Goal: Task Accomplishment & Management: Use online tool/utility

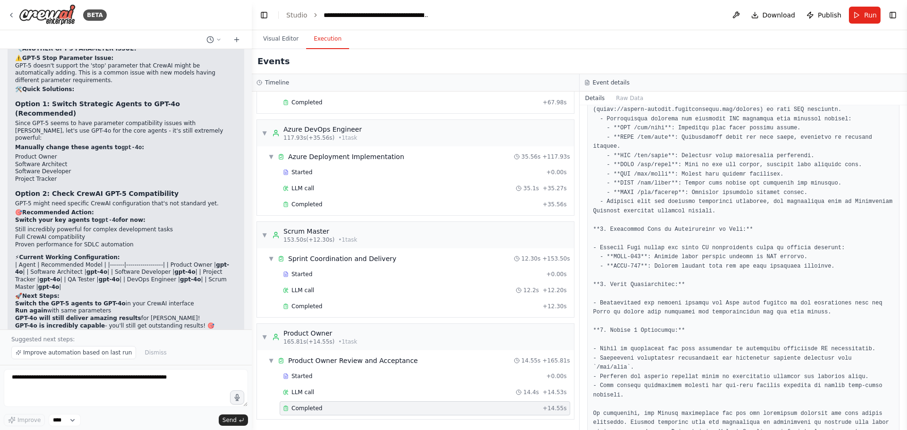
scroll to position [251, 0]
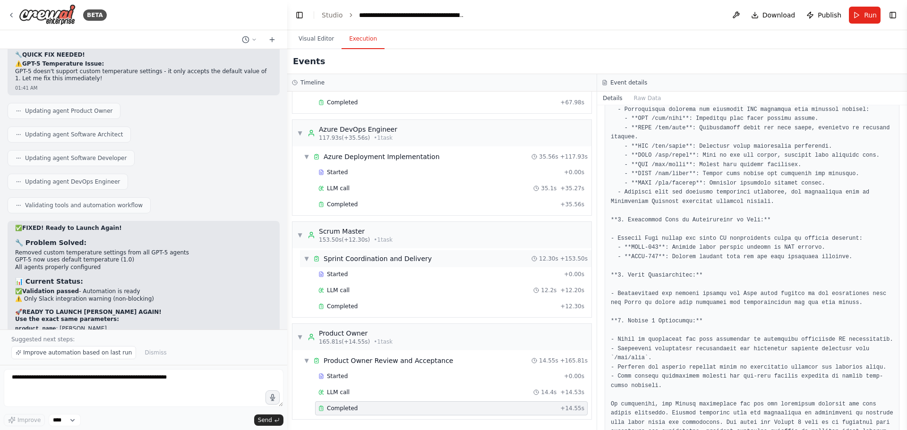
drag, startPoint x: 208, startPoint y: 257, endPoint x: 287, endPoint y: 262, distance: 79.1
click at [287, 262] on div "BETA can I automate a scrum team? a team where I am the product owner (PO) defi…" at bounding box center [453, 215] width 907 height 430
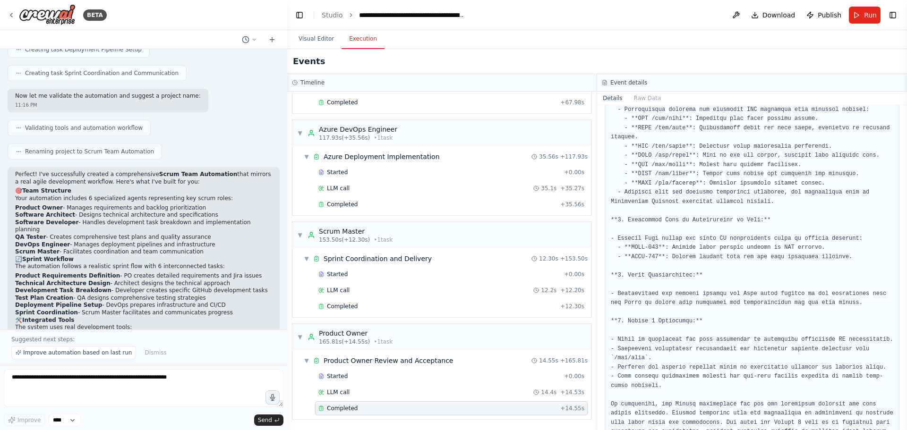
scroll to position [661, 0]
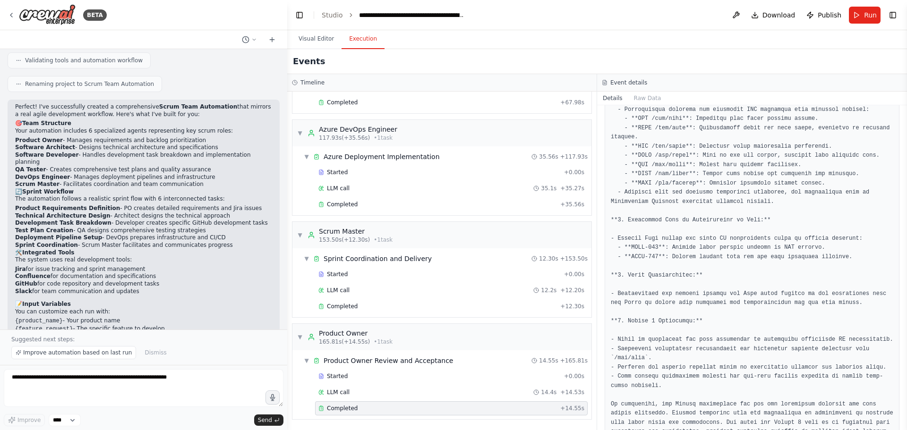
click at [83, 166] on li "QA Tester - Creates comprehensive test plans and quality assurance" at bounding box center [143, 170] width 257 height 8
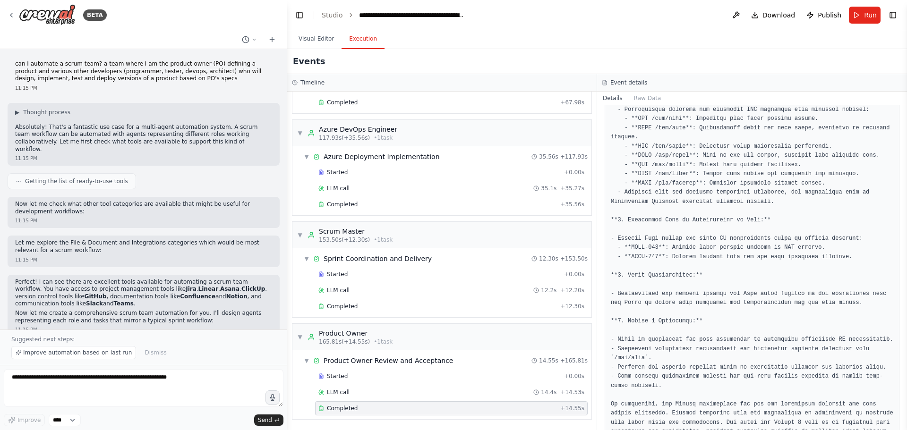
click at [83, 66] on p "can I automate a scrum team? a team where I am the product owner (PO) defining …" at bounding box center [143, 71] width 257 height 22
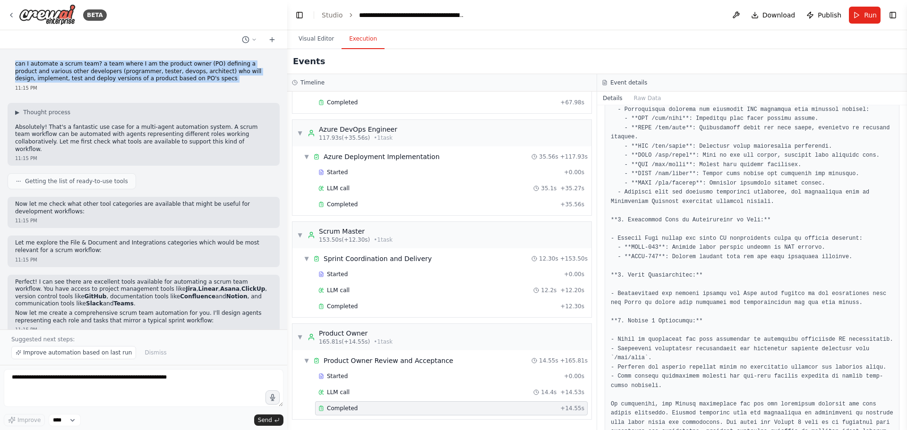
click at [83, 66] on p "can I automate a scrum team? a team where I am the product owner (PO) defining …" at bounding box center [143, 71] width 257 height 22
click at [87, 82] on p "can I automate a scrum team? a team where I am the product owner (PO) defining …" at bounding box center [143, 71] width 257 height 22
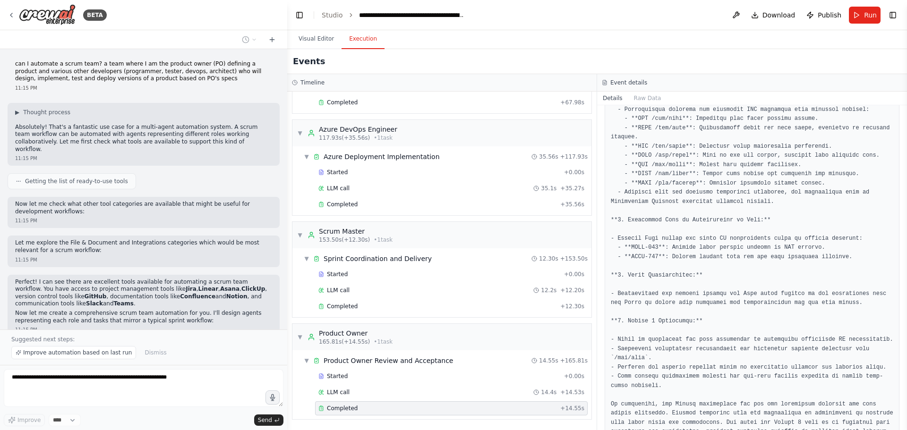
scroll to position [24057, 0]
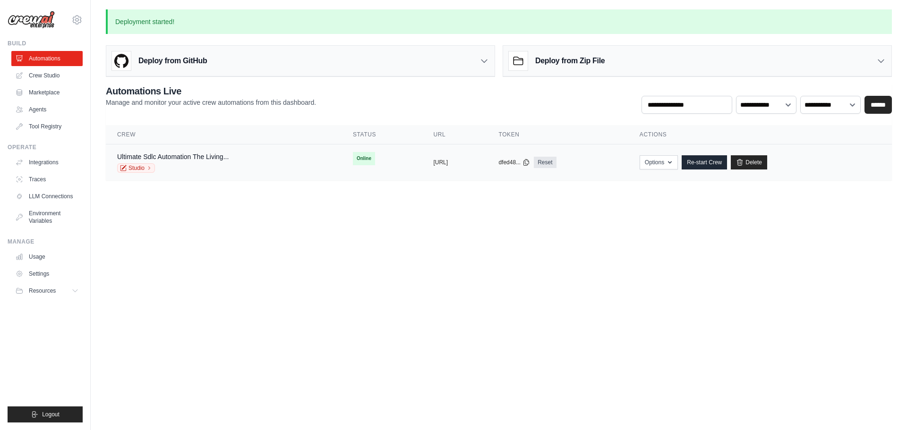
drag, startPoint x: 190, startPoint y: 158, endPoint x: 237, endPoint y: 168, distance: 47.9
click at [190, 158] on link "Ultimate Sdlc Automation The Living..." at bounding box center [172, 157] width 111 height 8
click at [50, 77] on link "Crew Studio" at bounding box center [47, 75] width 71 height 15
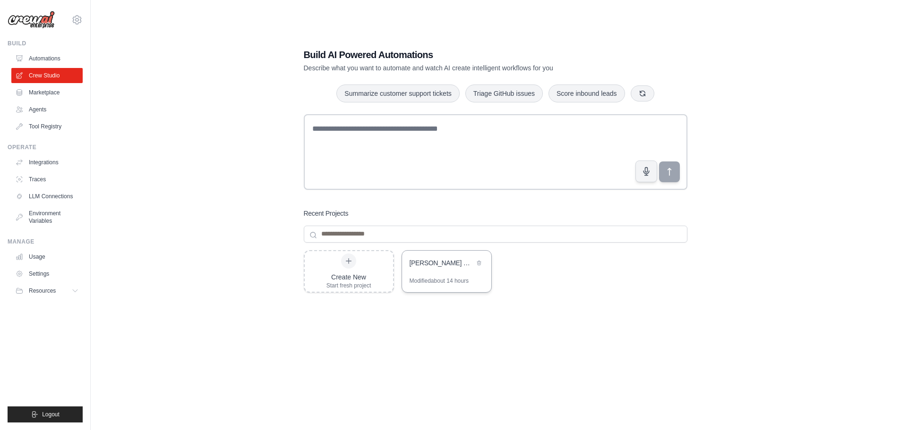
click at [437, 274] on div "Servio Code Development Team - Real Software Delivery" at bounding box center [446, 264] width 89 height 26
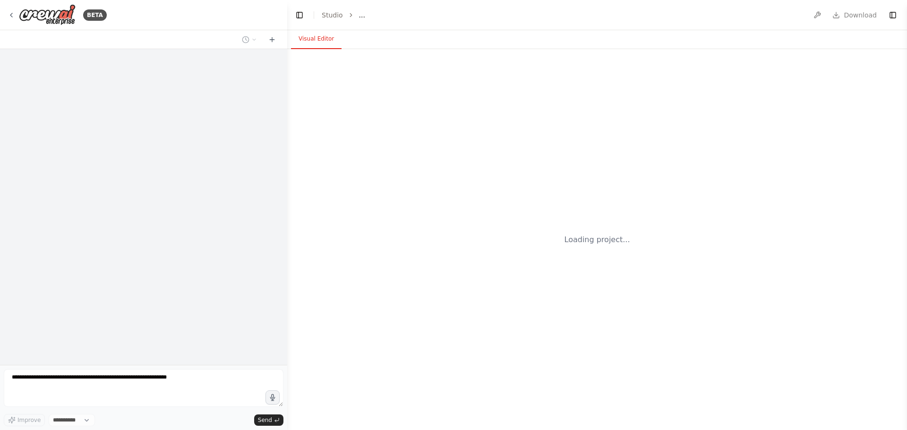
select select "****"
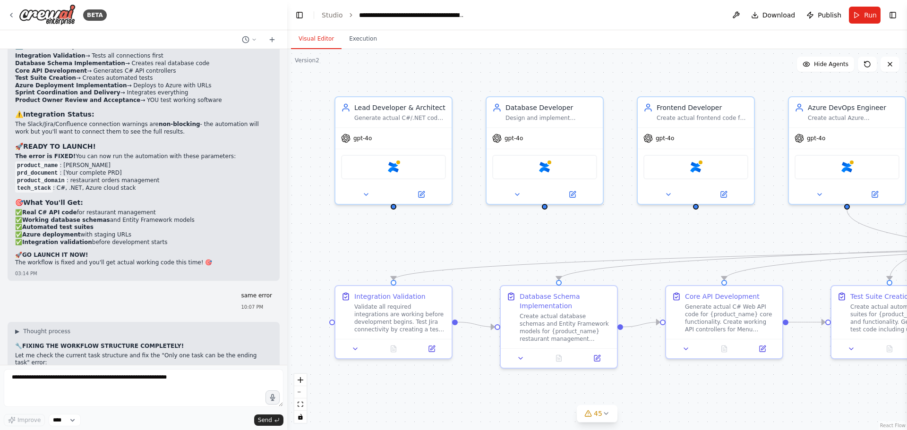
scroll to position [24207, 0]
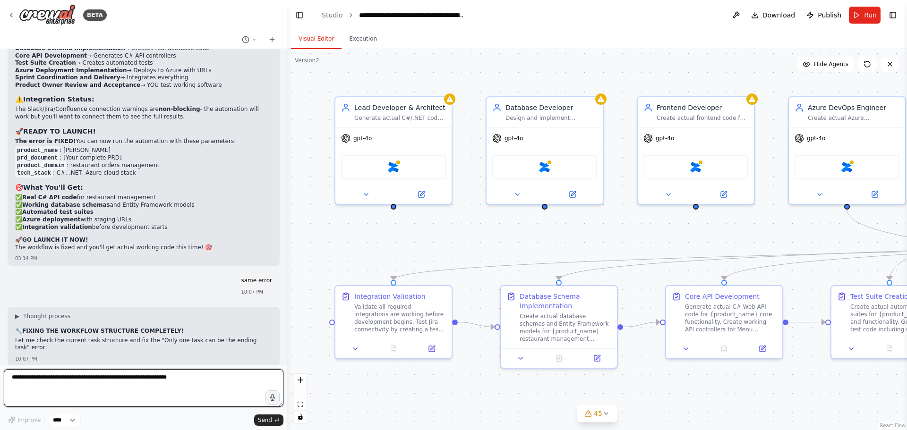
click at [98, 382] on textarea at bounding box center [144, 388] width 280 height 38
type textarea "**********"
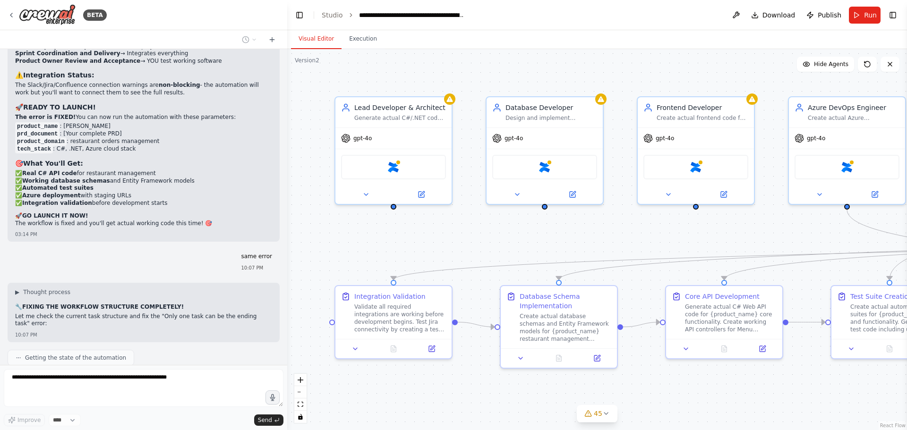
scroll to position [24264, 0]
